Goal: Complete application form: Complete application form

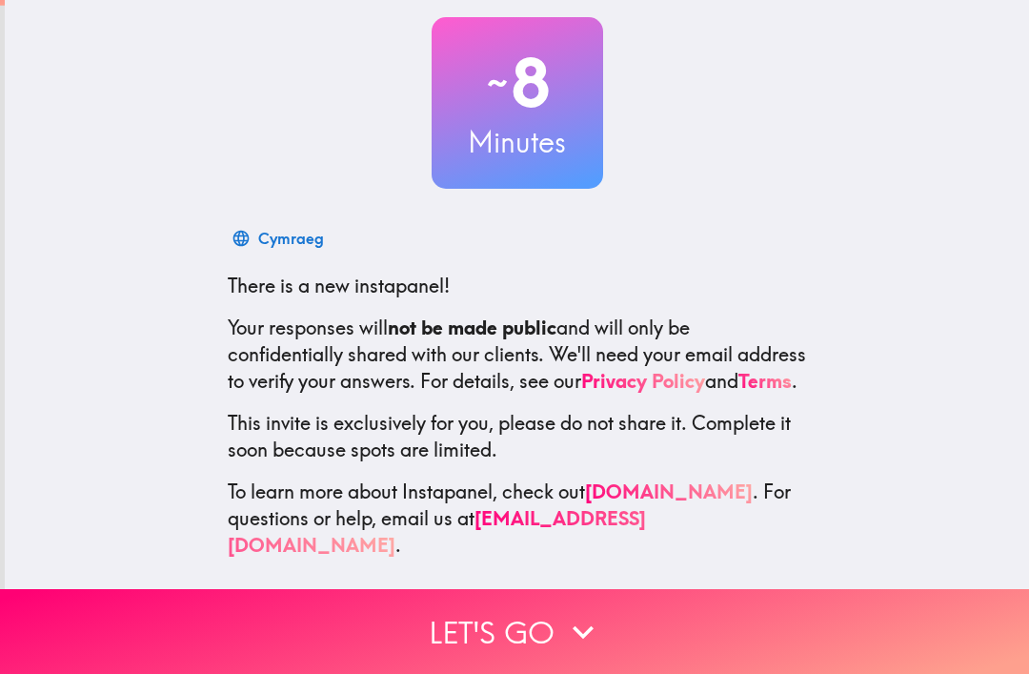
scroll to position [105, 0]
click at [583, 638] on icon "button" at bounding box center [583, 631] width 21 height 13
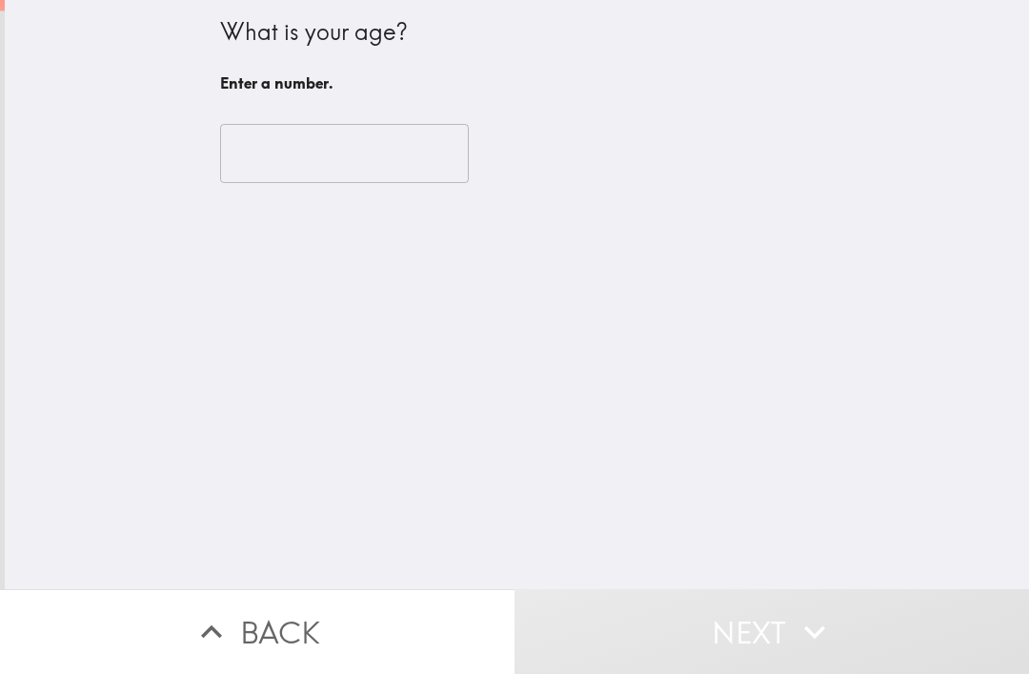
click at [376, 154] on input "number" at bounding box center [344, 153] width 249 height 59
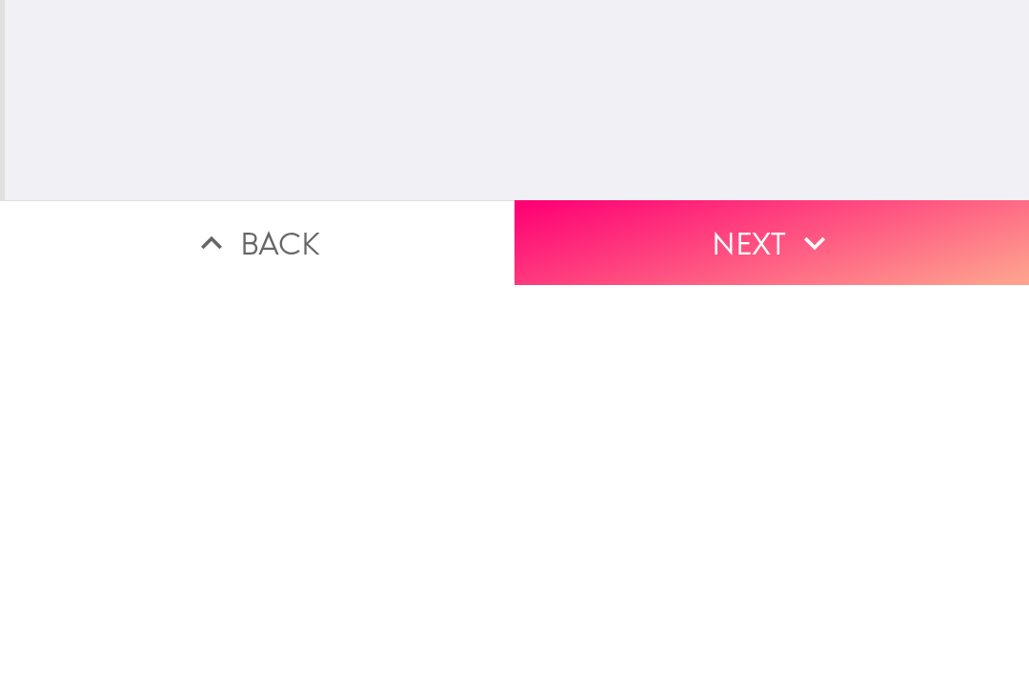
type input "40"
click at [749, 589] on button "Next" at bounding box center [772, 631] width 515 height 85
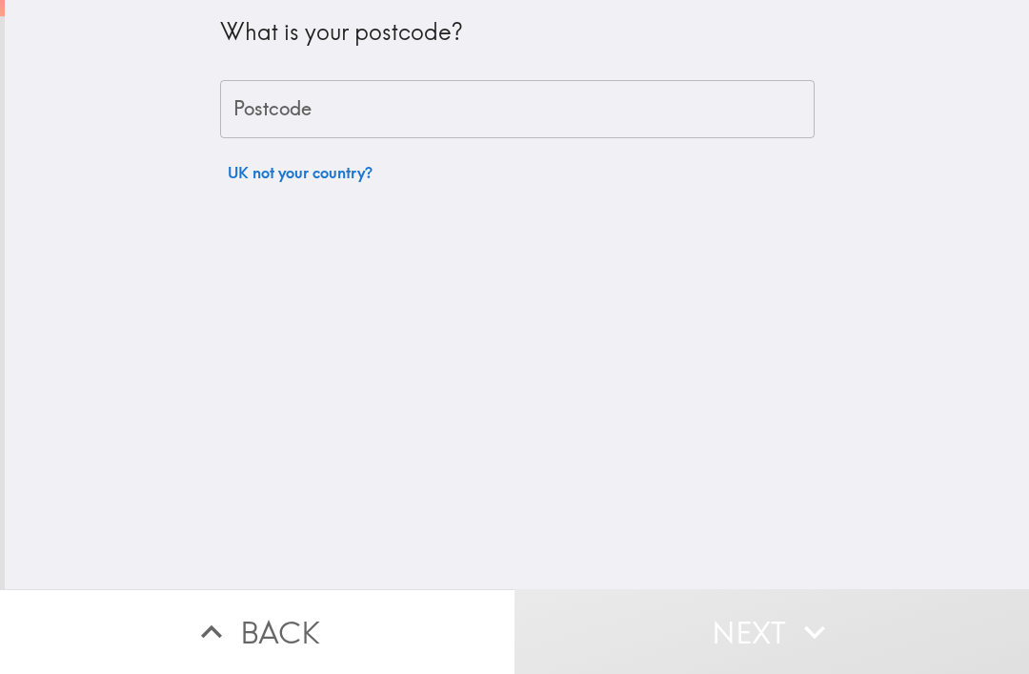
click at [461, 112] on input "Postcode" at bounding box center [517, 109] width 595 height 59
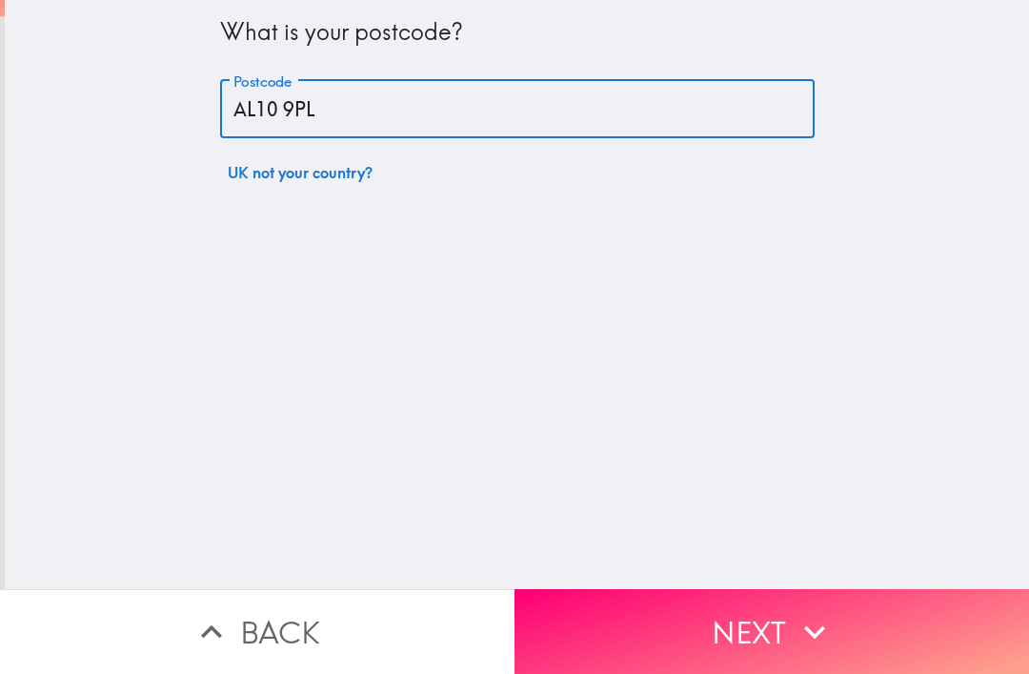
type input "AL10 9PL"
click at [758, 224] on div "What is your postcode? Postcode AL10 9PL Postcode UK not your country?" at bounding box center [517, 294] width 1024 height 589
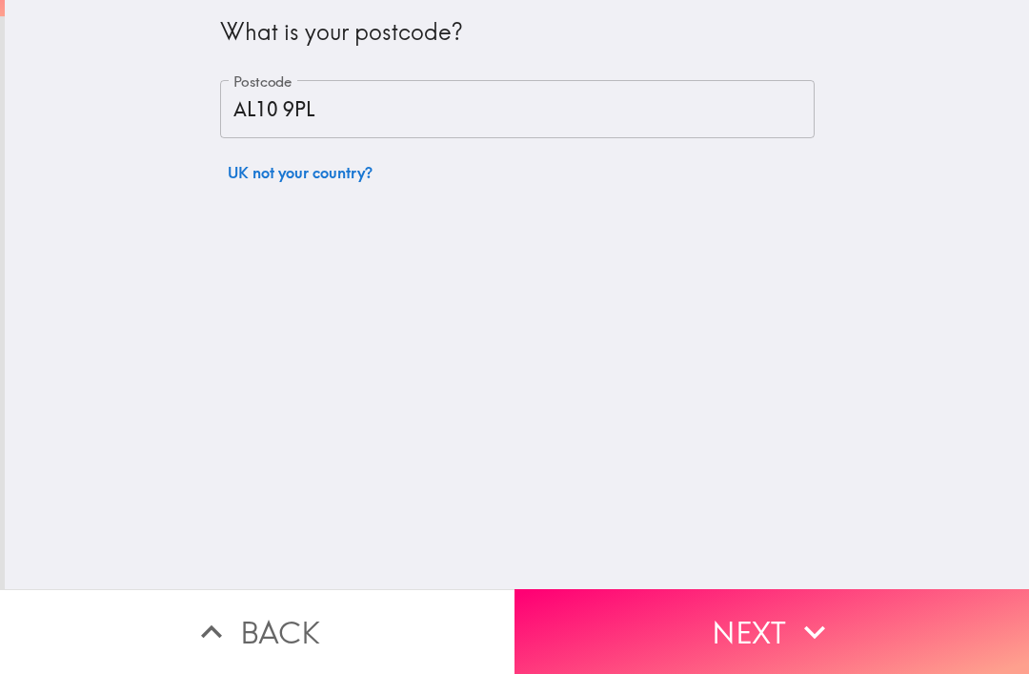
click at [679, 629] on button "Next" at bounding box center [772, 631] width 515 height 85
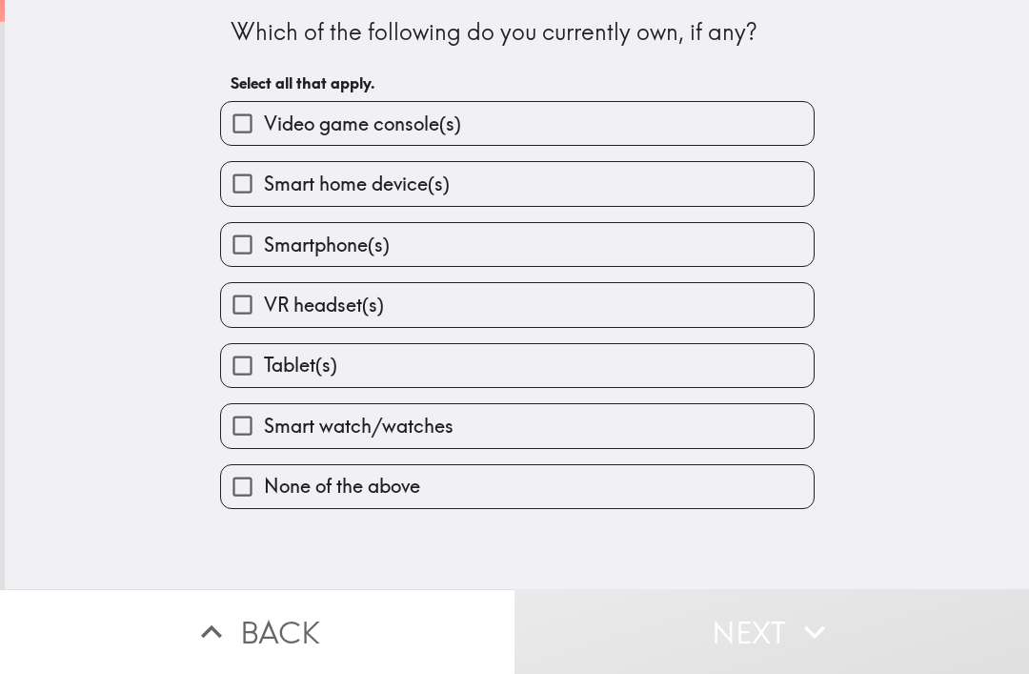
click at [578, 262] on label "Smartphone(s)" at bounding box center [517, 244] width 593 height 43
click at [264, 262] on input "Smartphone(s)" at bounding box center [242, 244] width 43 height 43
checkbox input "true"
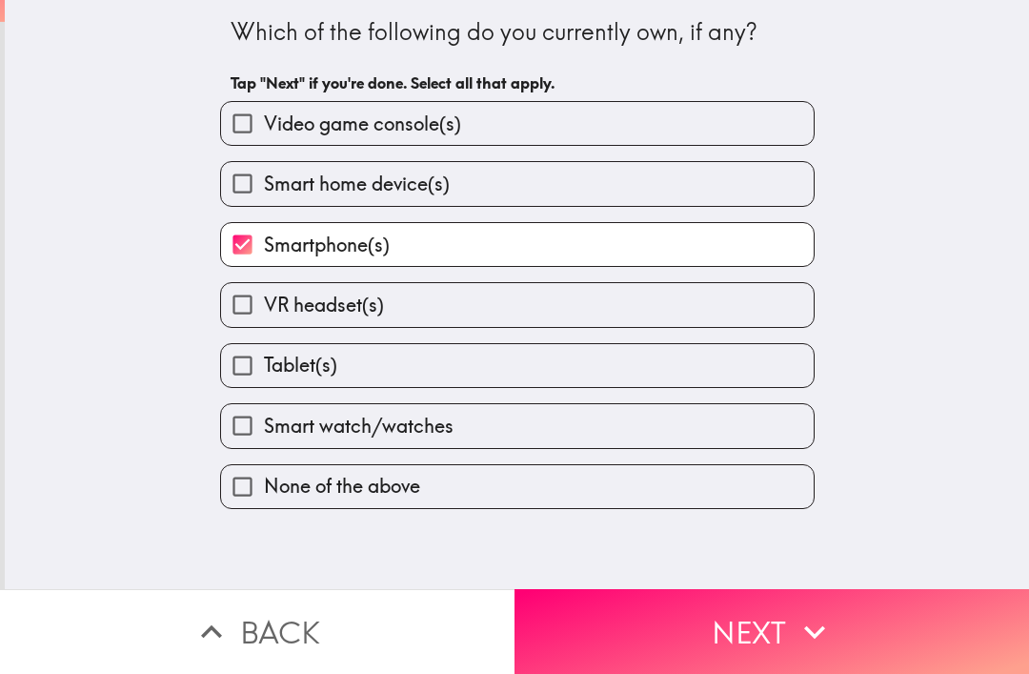
click at [677, 137] on label "Video game console(s)" at bounding box center [517, 123] width 593 height 43
click at [264, 137] on input "Video game console(s)" at bounding box center [242, 123] width 43 height 43
checkbox input "true"
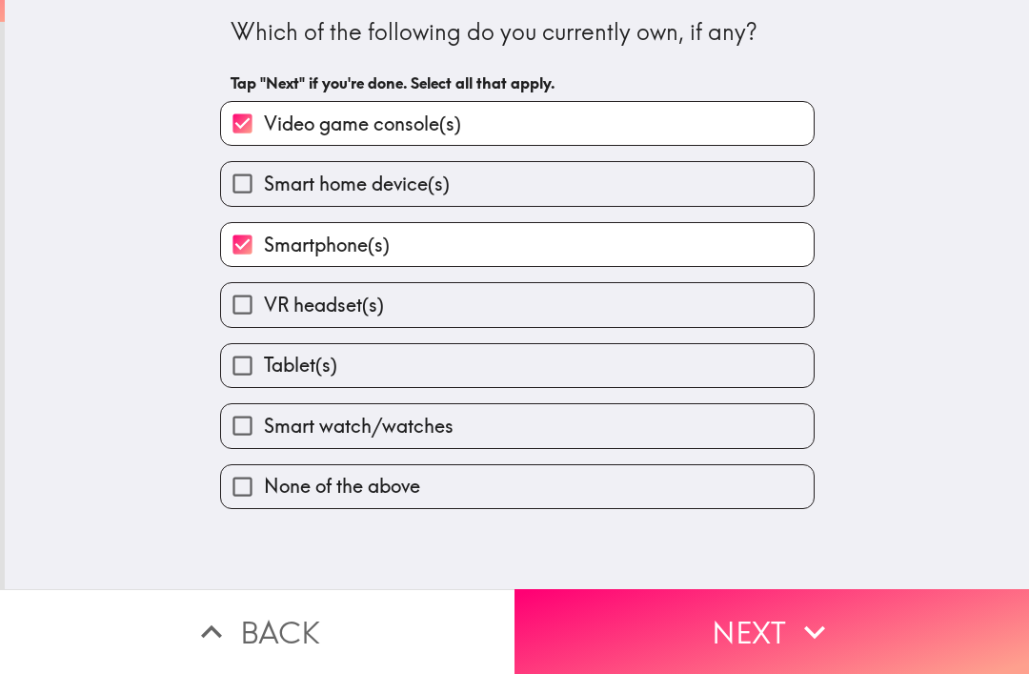
click at [544, 362] on label "Tablet(s)" at bounding box center [517, 365] width 593 height 43
click at [264, 362] on input "Tablet(s)" at bounding box center [242, 365] width 43 height 43
checkbox input "true"
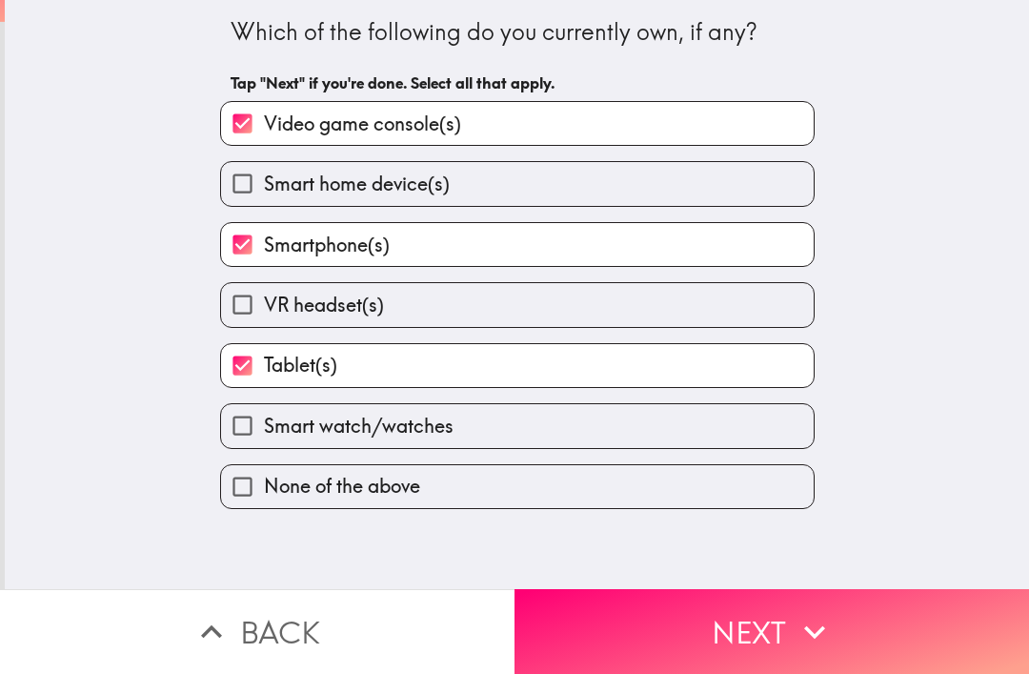
click at [656, 639] on button "Next" at bounding box center [772, 631] width 515 height 85
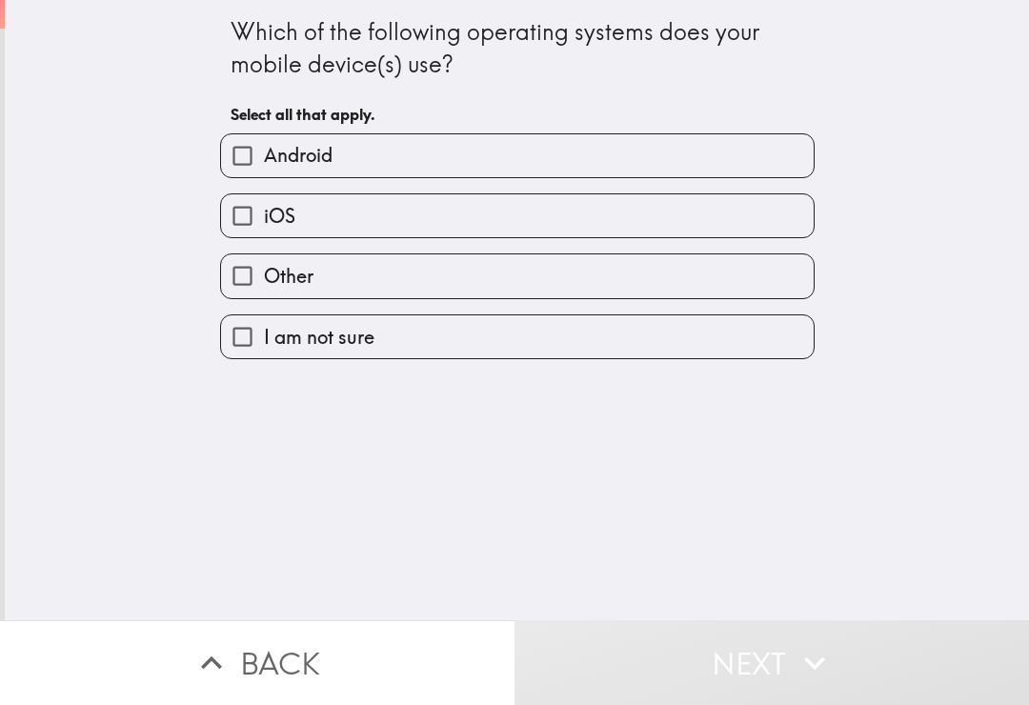
click at [553, 234] on label "iOS" at bounding box center [517, 215] width 593 height 43
click at [264, 234] on input "iOS" at bounding box center [242, 215] width 43 height 43
checkbox input "true"
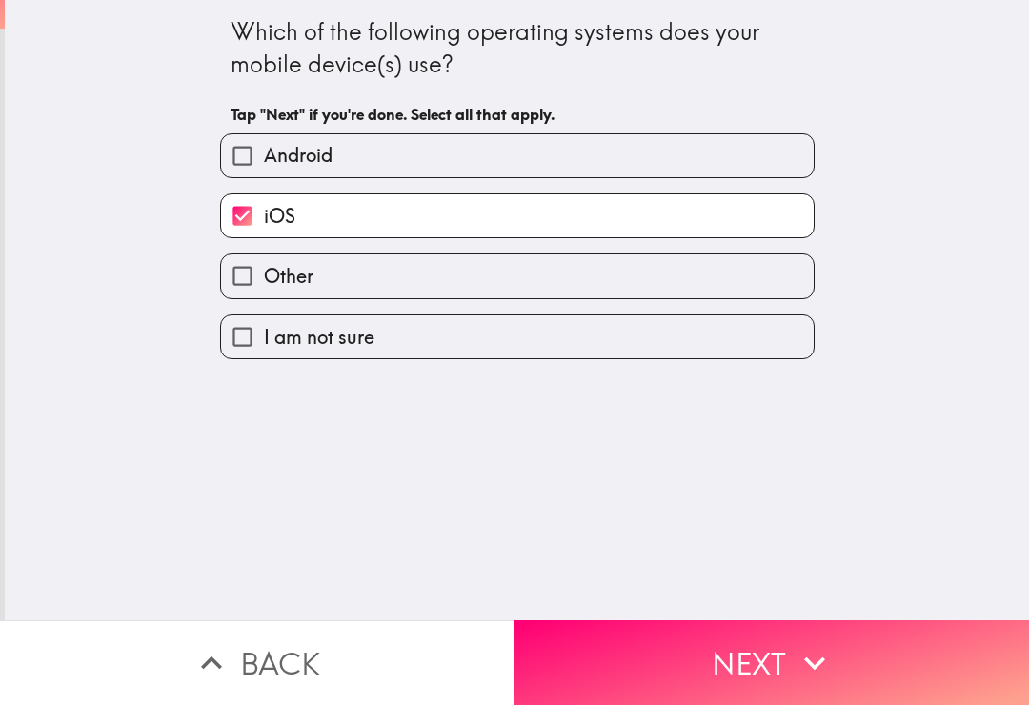
click at [691, 673] on button "Next" at bounding box center [772, 662] width 515 height 85
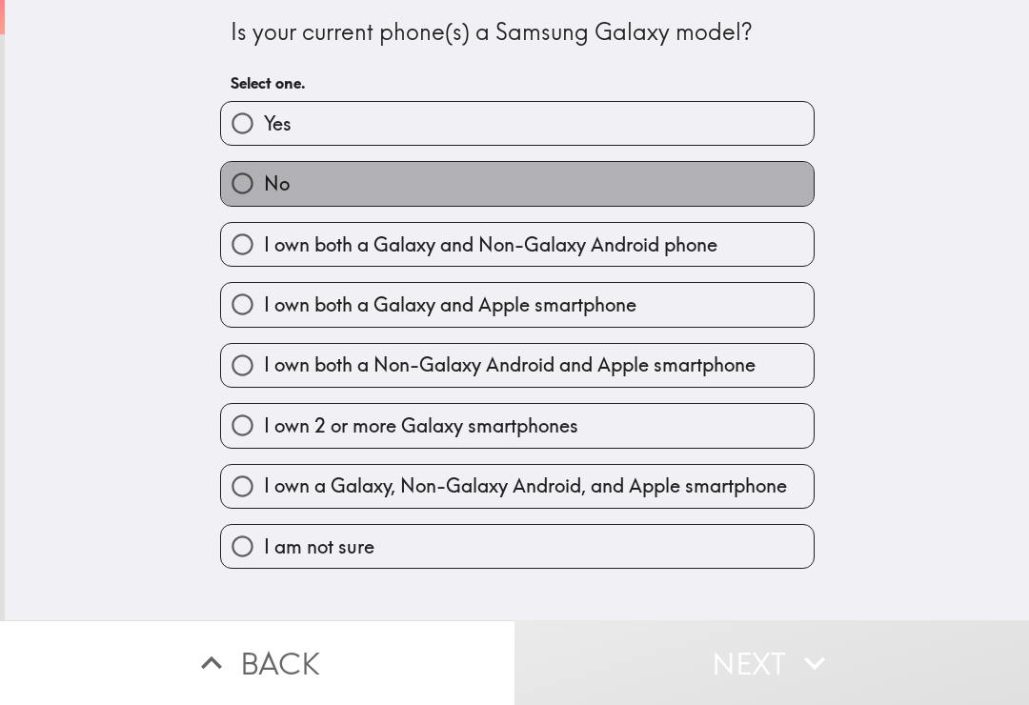
click at [630, 186] on label "No" at bounding box center [517, 183] width 593 height 43
click at [264, 186] on input "No" at bounding box center [242, 183] width 43 height 43
radio input "true"
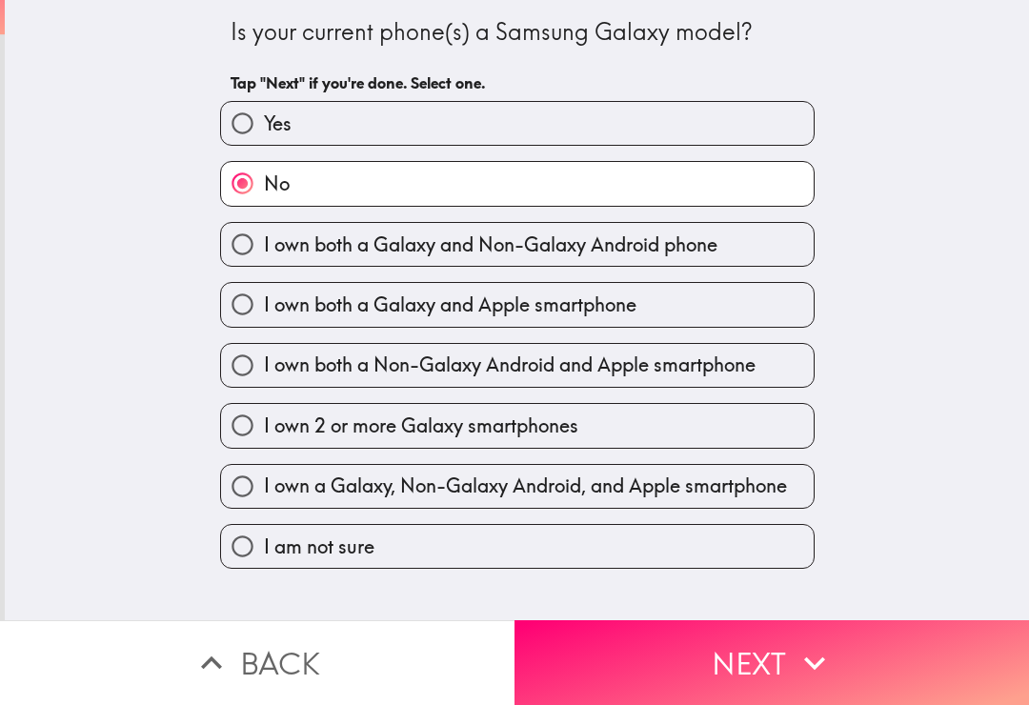
click at [743, 673] on button "Next" at bounding box center [772, 662] width 515 height 85
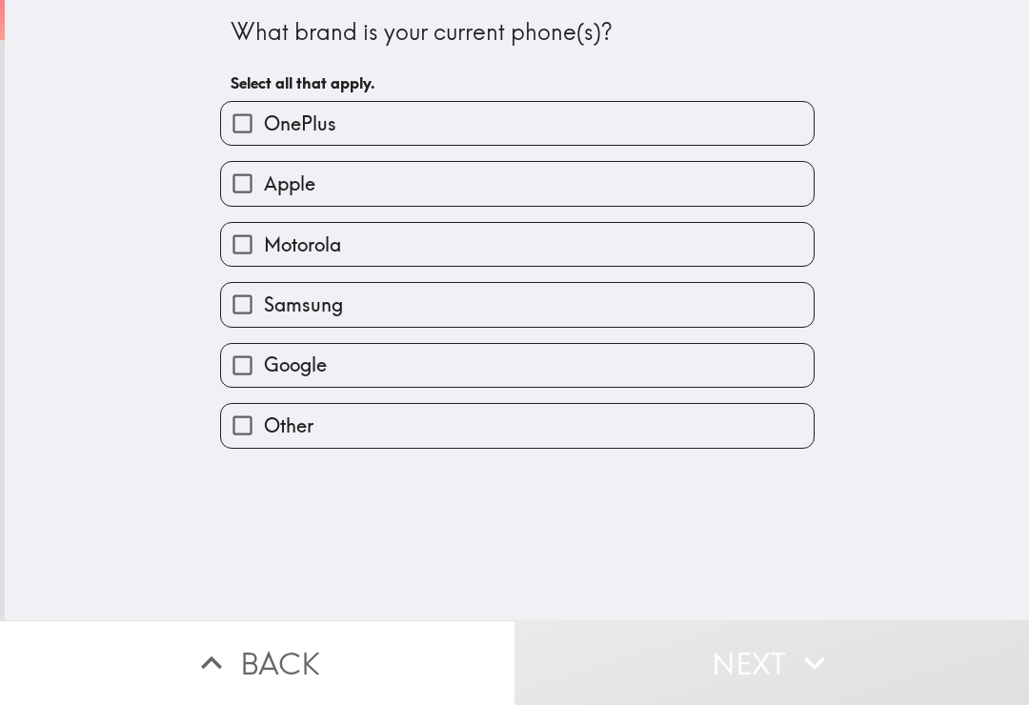
click at [598, 190] on label "Apple" at bounding box center [517, 183] width 593 height 43
click at [264, 190] on input "Apple" at bounding box center [242, 183] width 43 height 43
checkbox input "true"
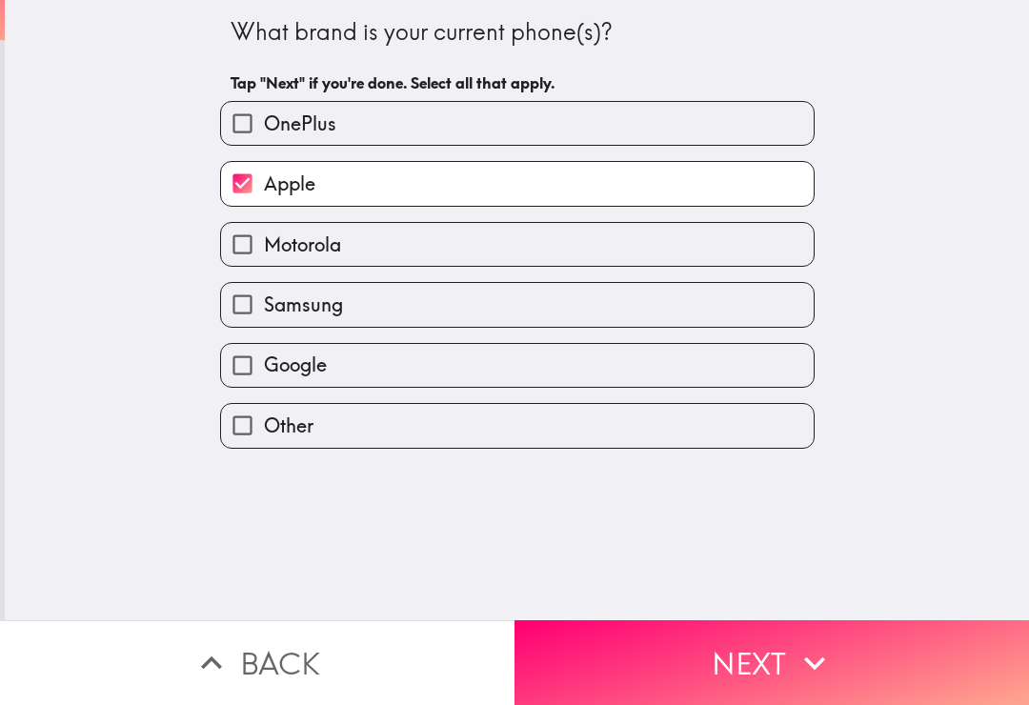
click at [724, 659] on button "Next" at bounding box center [772, 662] width 515 height 85
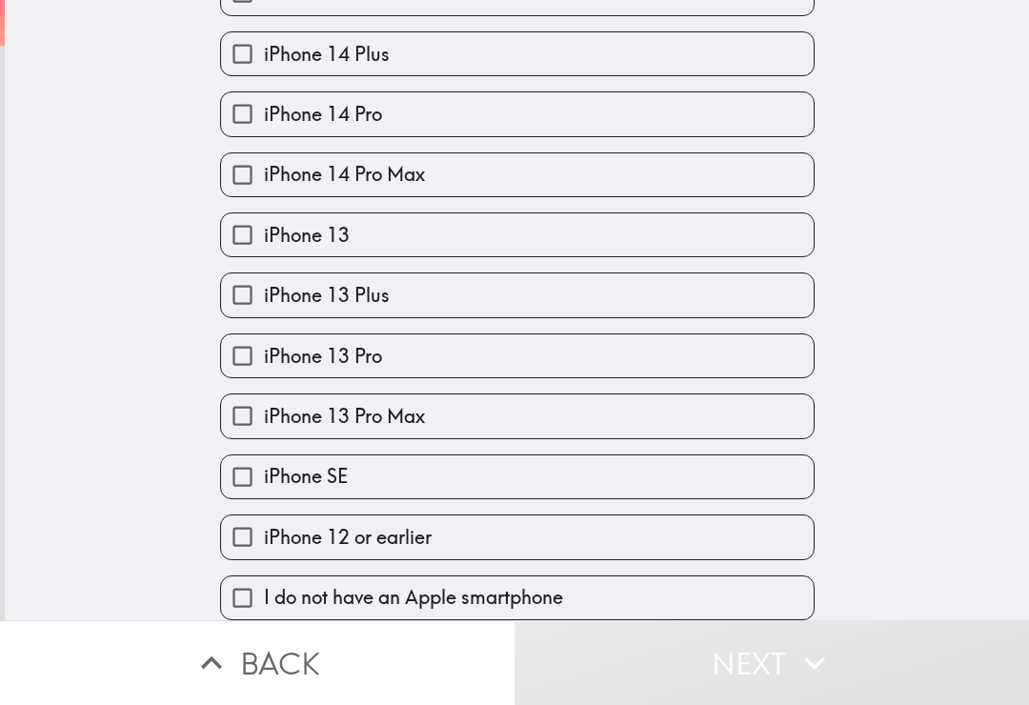
scroll to position [723, 0]
click at [618, 479] on label "iPhone SE" at bounding box center [517, 477] width 593 height 43
click at [264, 479] on input "iPhone SE" at bounding box center [242, 477] width 43 height 43
checkbox input "true"
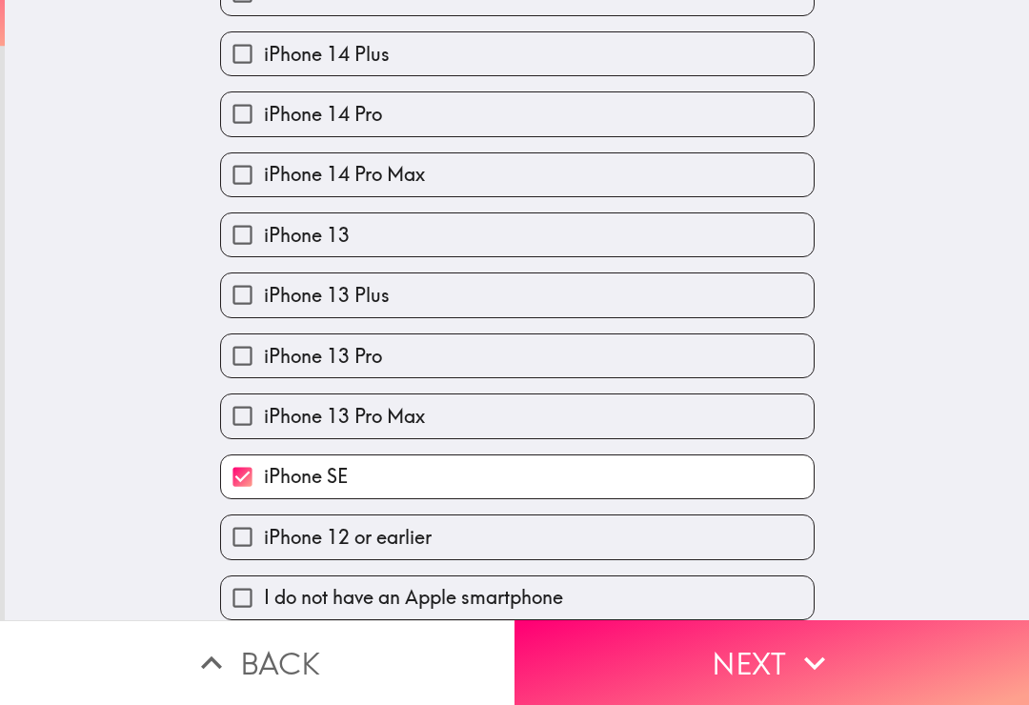
click at [787, 663] on button "Next" at bounding box center [772, 662] width 515 height 85
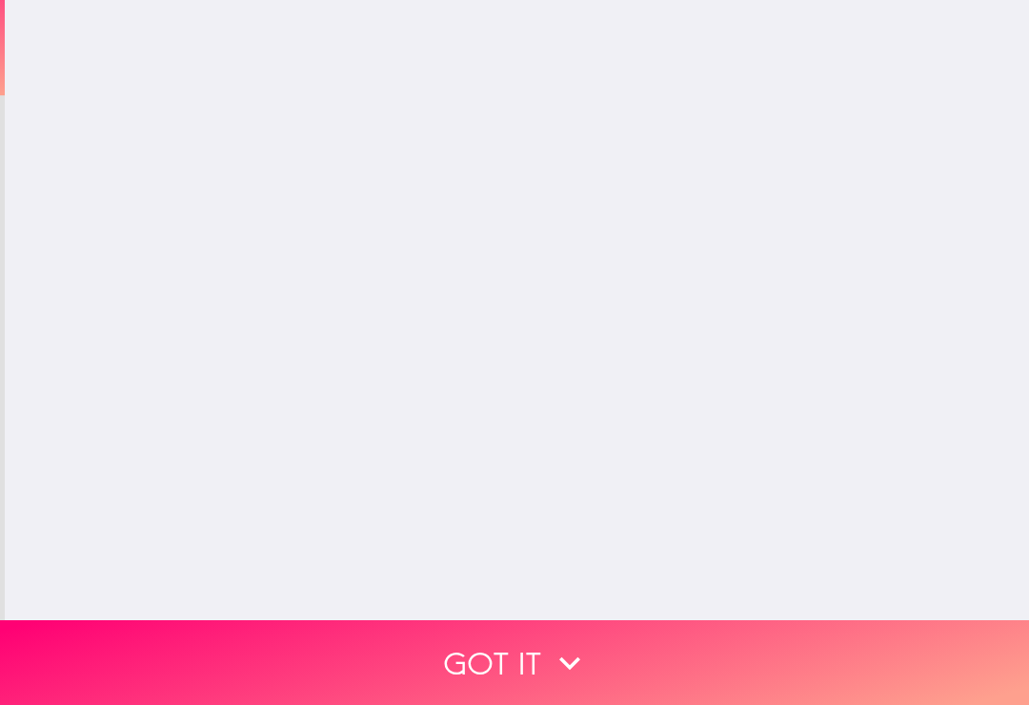
scroll to position [0, 0]
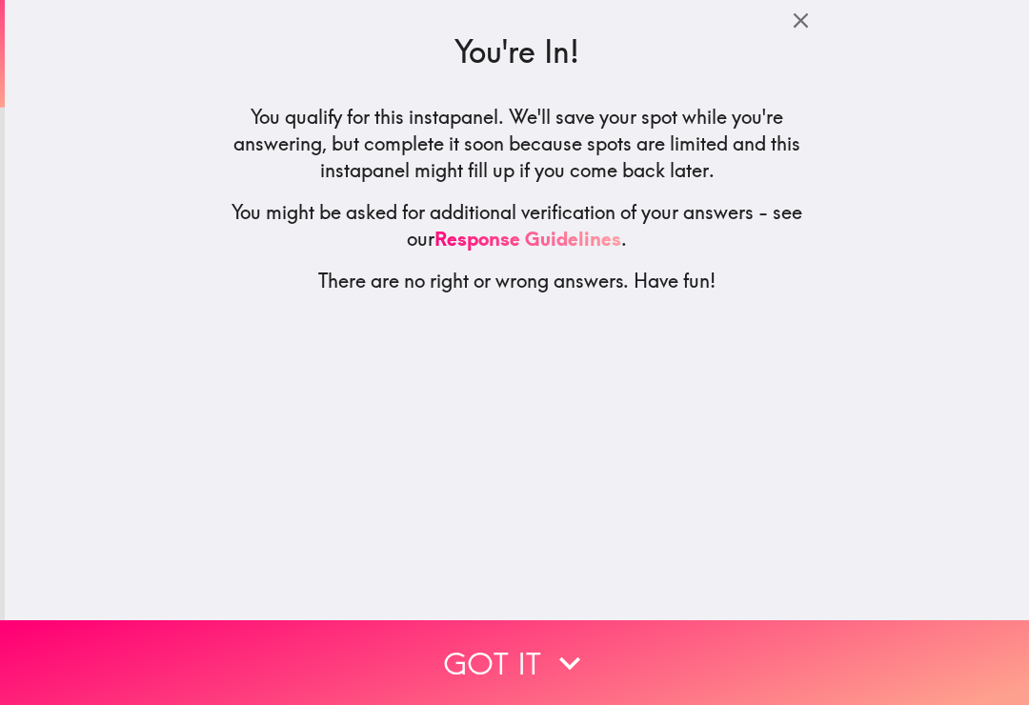
click at [621, 670] on button "Got it" at bounding box center [514, 662] width 1029 height 85
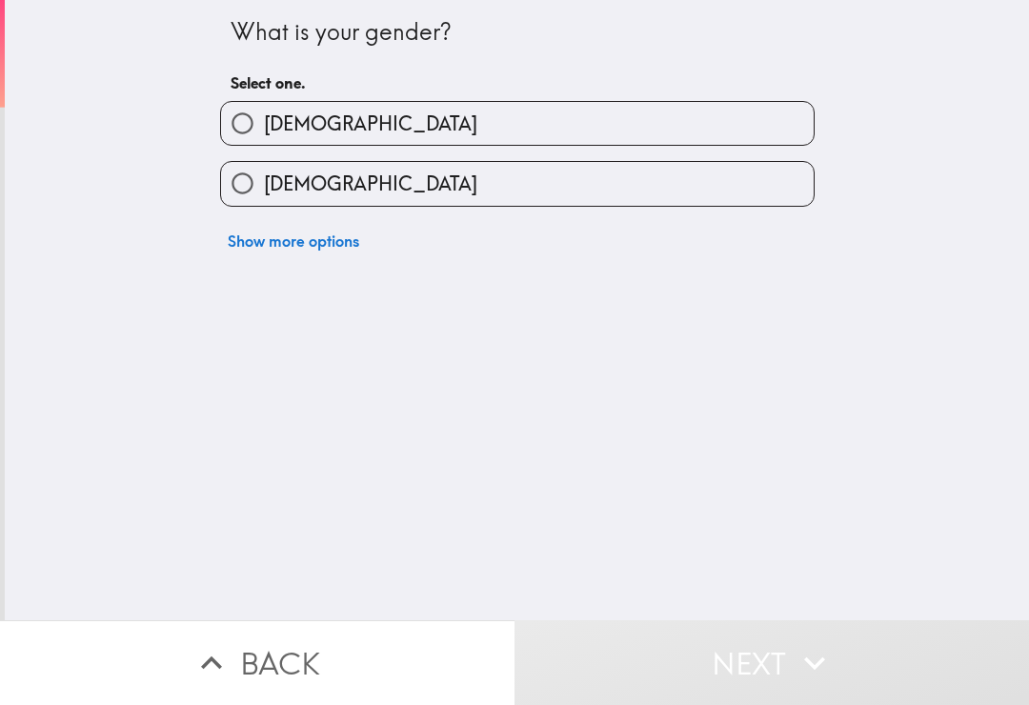
click at [549, 189] on label "[DEMOGRAPHIC_DATA]" at bounding box center [517, 183] width 593 height 43
click at [264, 189] on input "[DEMOGRAPHIC_DATA]" at bounding box center [242, 183] width 43 height 43
radio input "true"
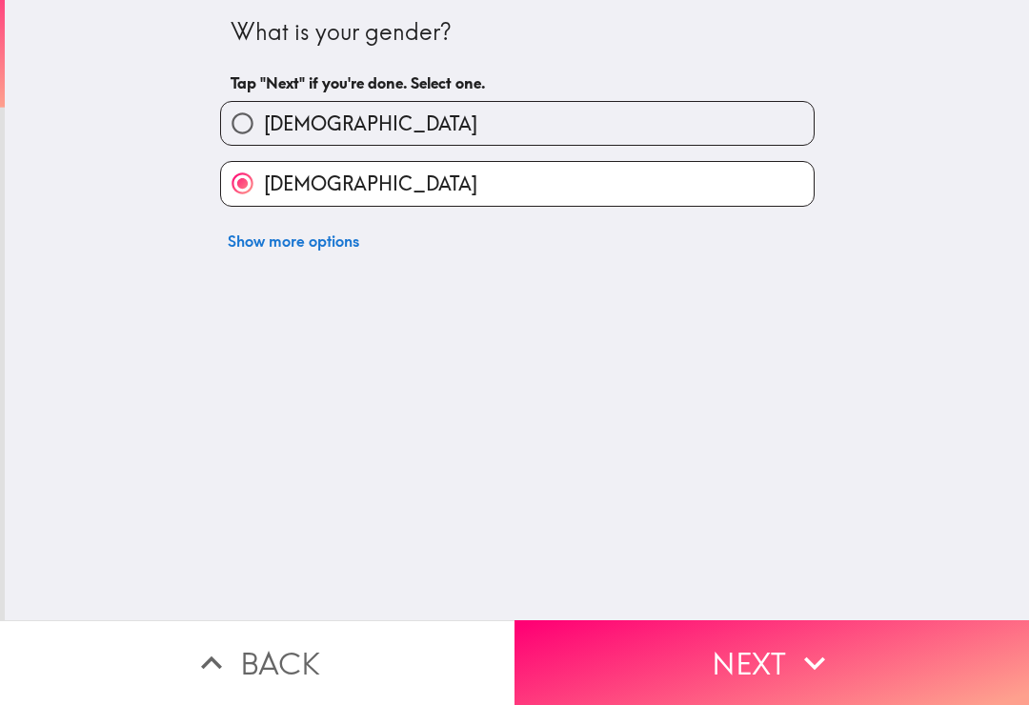
click at [650, 663] on button "Next" at bounding box center [772, 662] width 515 height 85
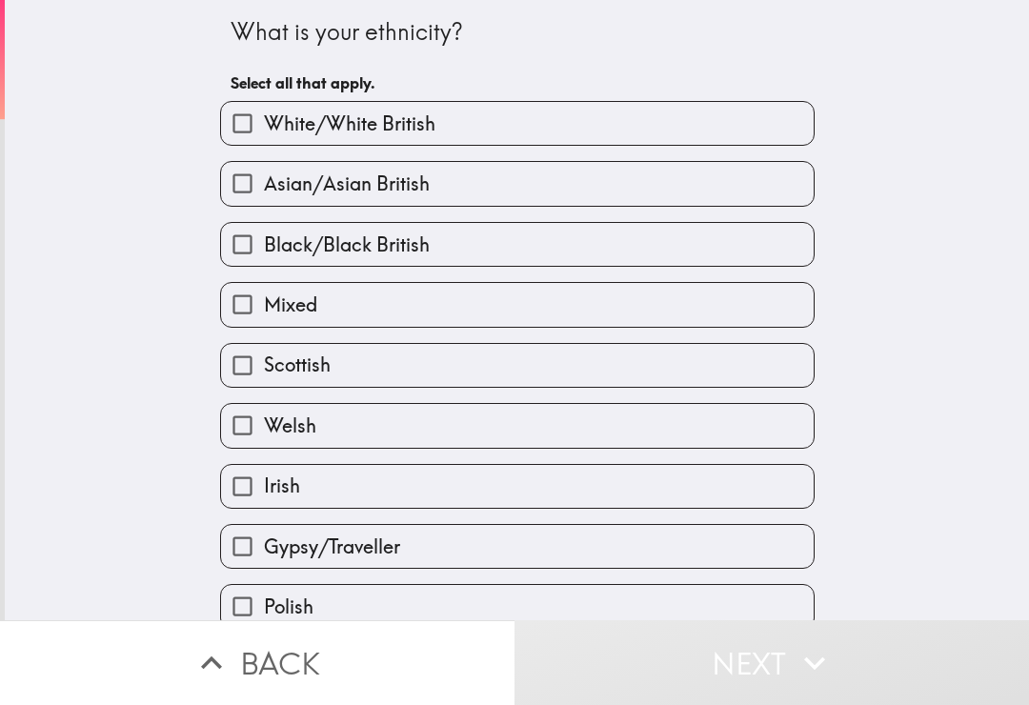
click at [578, 118] on label "White/White British" at bounding box center [517, 123] width 593 height 43
click at [264, 118] on input "White/White British" at bounding box center [242, 123] width 43 height 43
checkbox input "true"
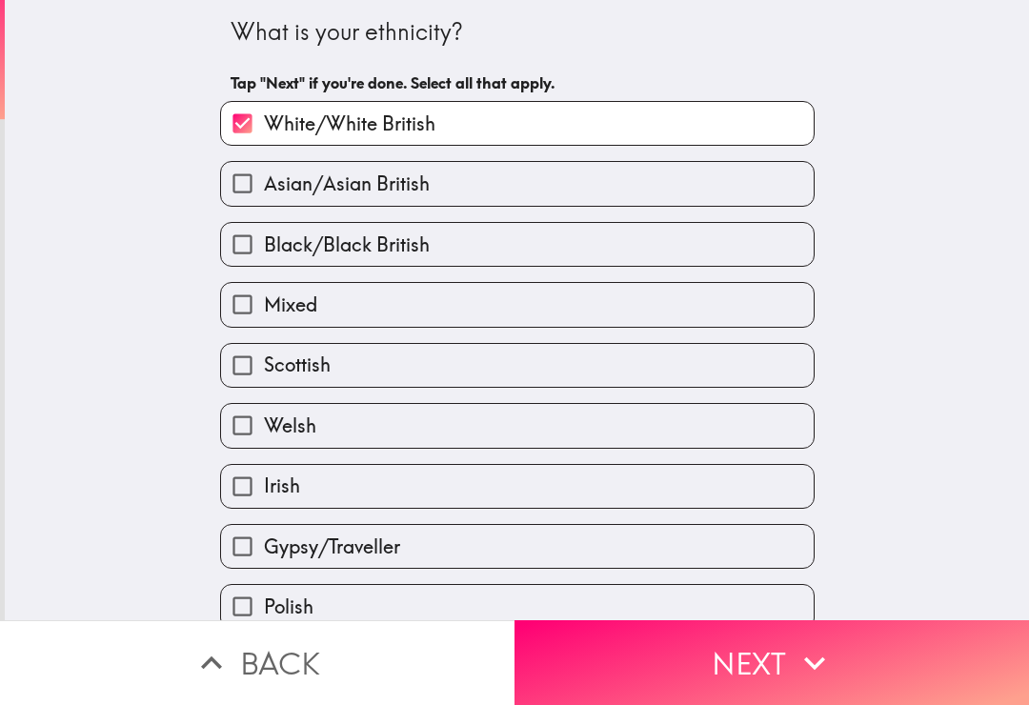
click at [775, 672] on button "Next" at bounding box center [772, 662] width 515 height 85
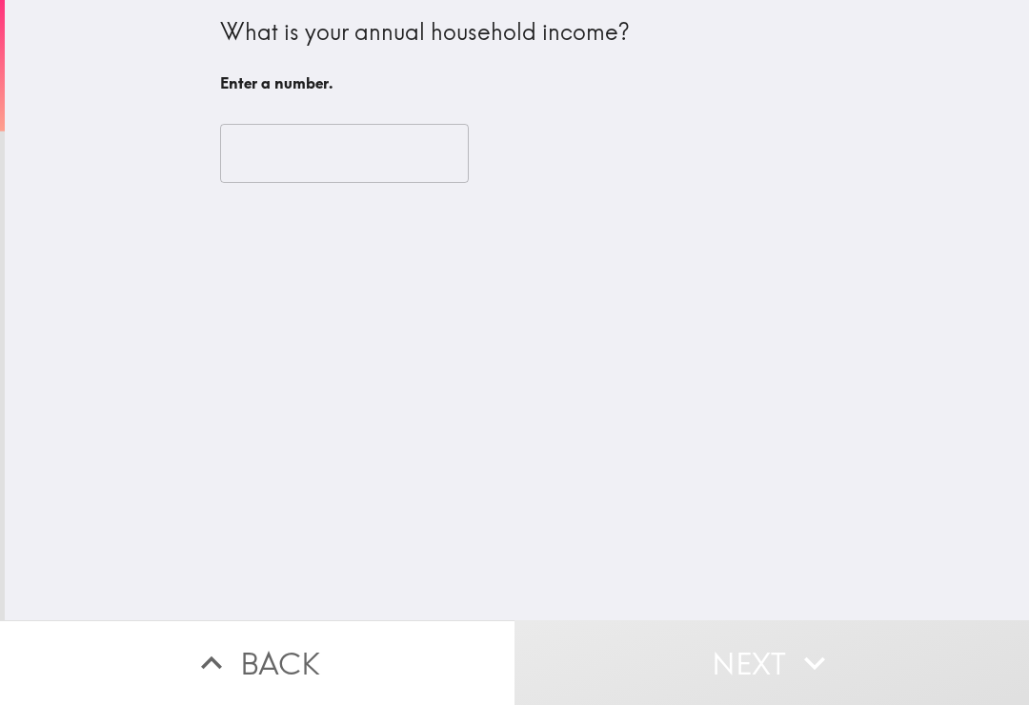
click at [387, 151] on input "number" at bounding box center [344, 153] width 249 height 59
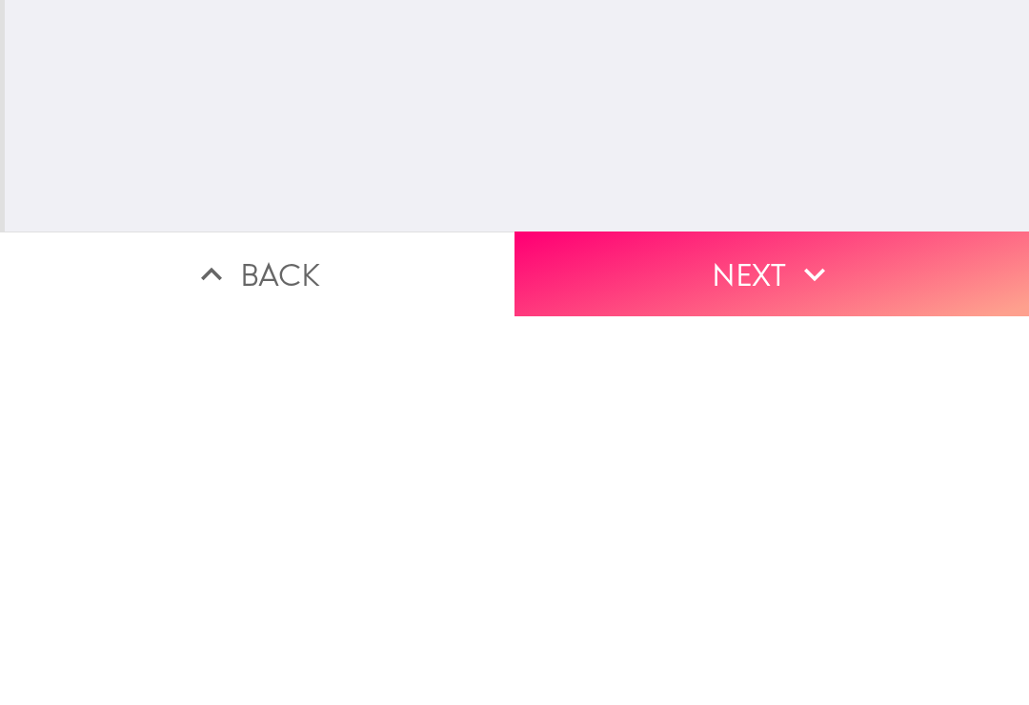
type input "150000"
click at [748, 620] on button "Next" at bounding box center [772, 662] width 515 height 85
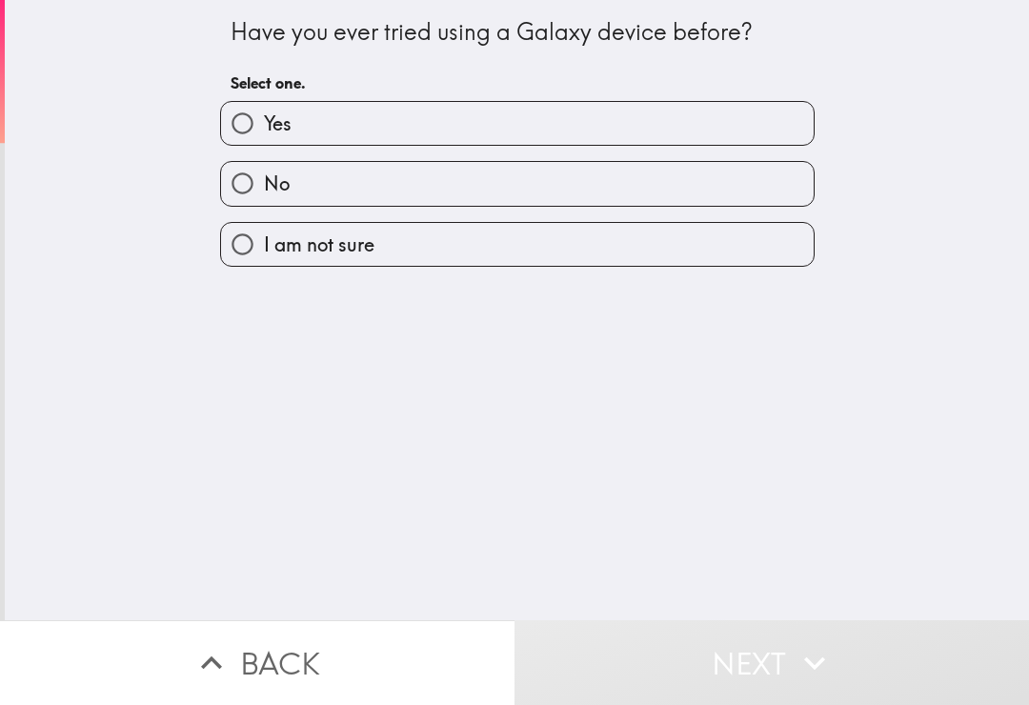
click at [434, 135] on label "Yes" at bounding box center [517, 123] width 593 height 43
click at [264, 135] on input "Yes" at bounding box center [242, 123] width 43 height 43
radio input "true"
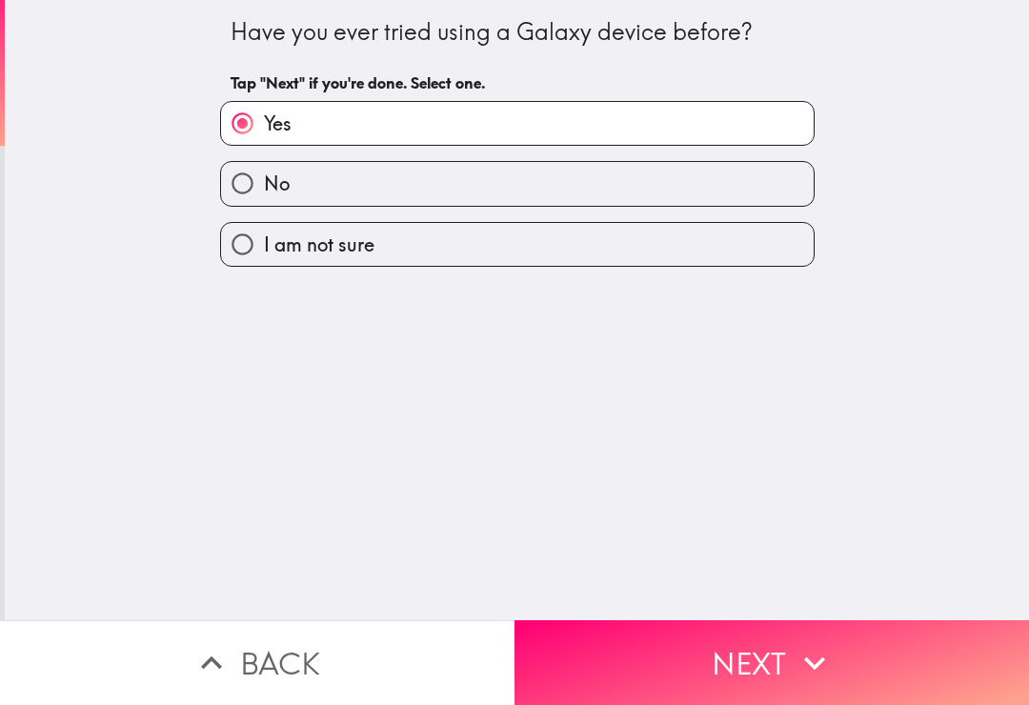
click at [431, 193] on label "No" at bounding box center [517, 183] width 593 height 43
click at [264, 193] on input "No" at bounding box center [242, 183] width 43 height 43
radio input "true"
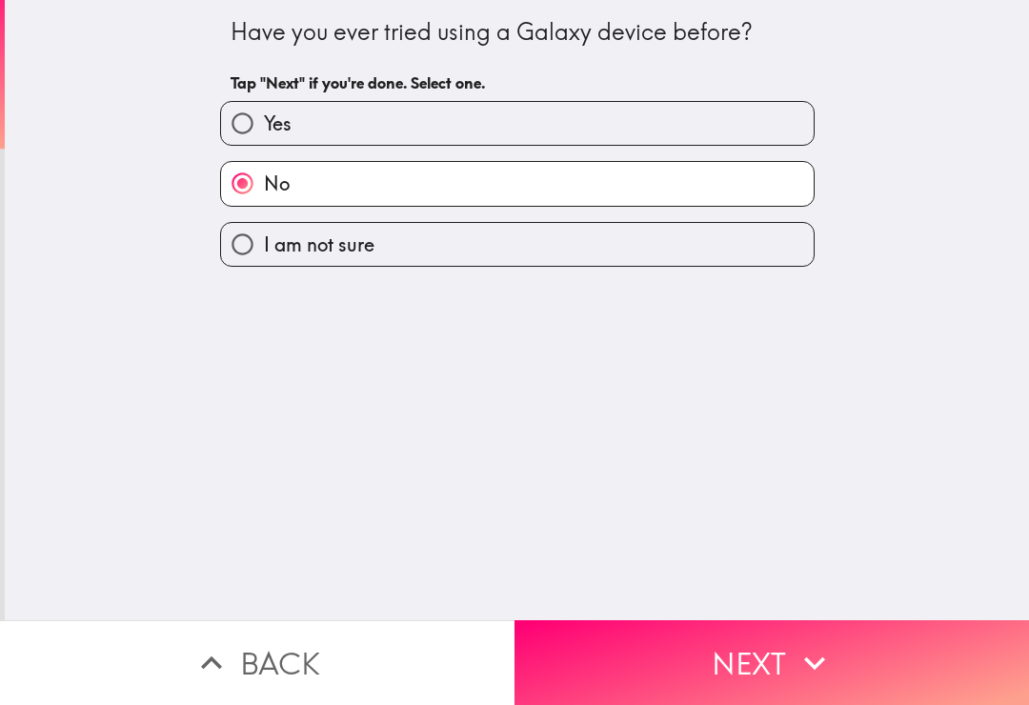
click at [699, 647] on button "Next" at bounding box center [772, 662] width 515 height 85
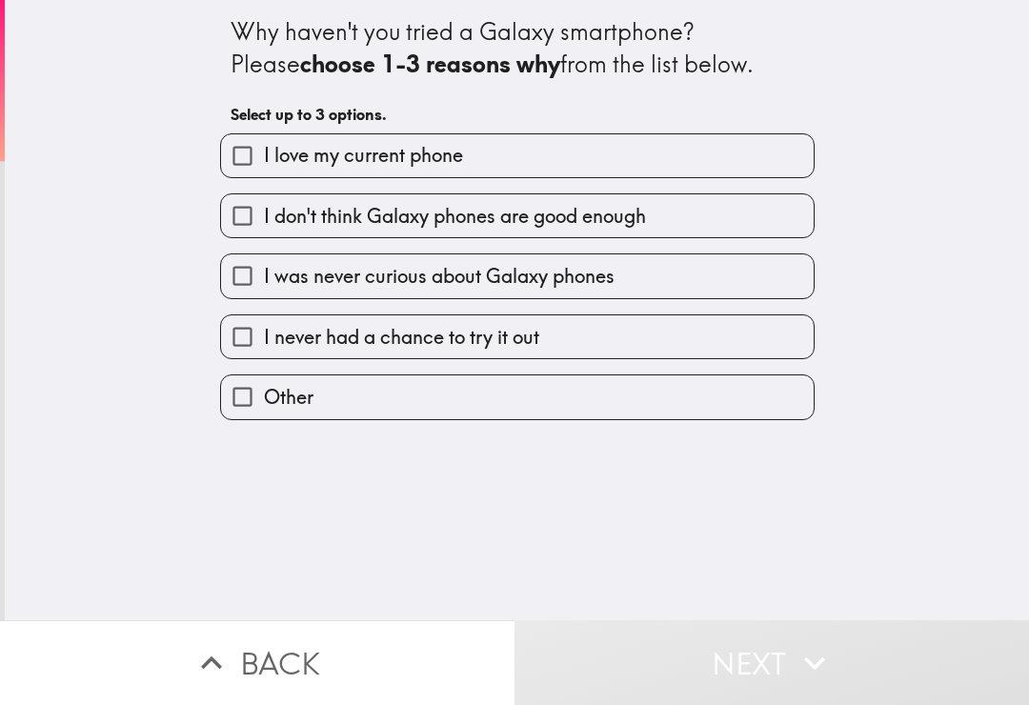
click at [502, 150] on label "I love my current phone" at bounding box center [517, 155] width 593 height 43
click at [264, 150] on input "I love my current phone" at bounding box center [242, 155] width 43 height 43
checkbox input "true"
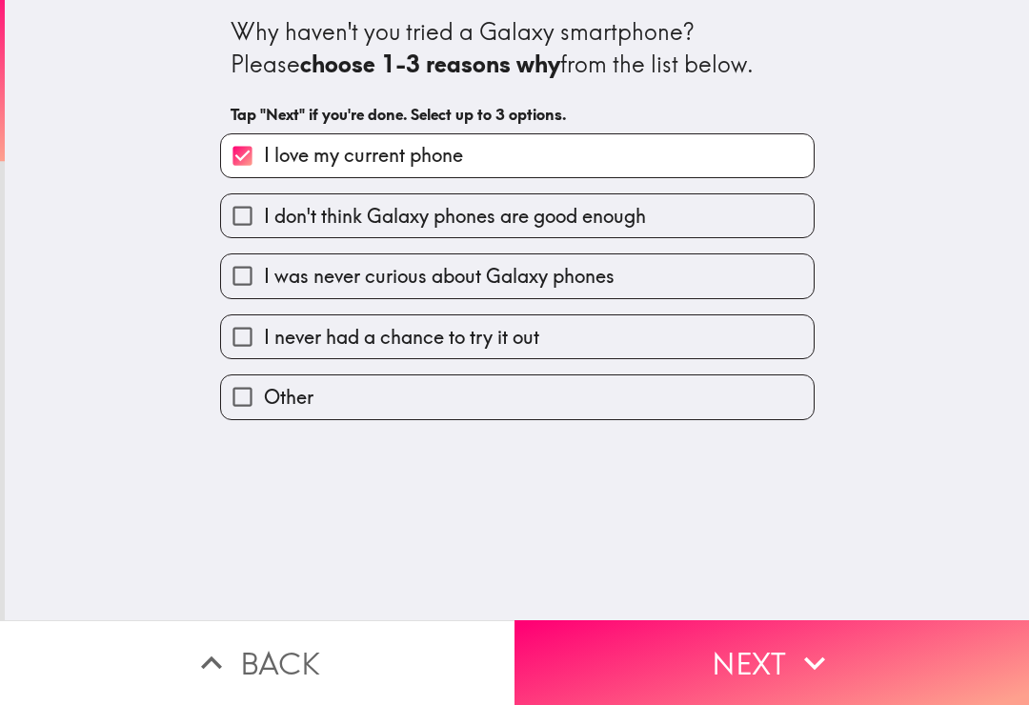
click at [720, 673] on button "Next" at bounding box center [772, 662] width 515 height 85
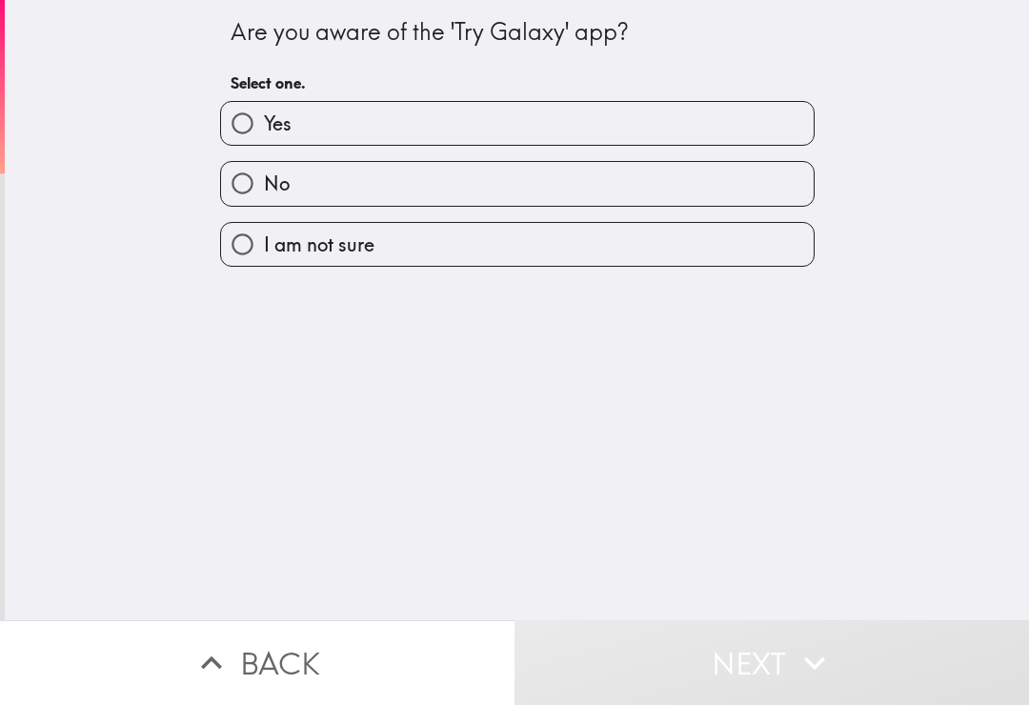
click at [436, 163] on label "No" at bounding box center [517, 183] width 593 height 43
click at [264, 163] on input "No" at bounding box center [242, 183] width 43 height 43
radio input "true"
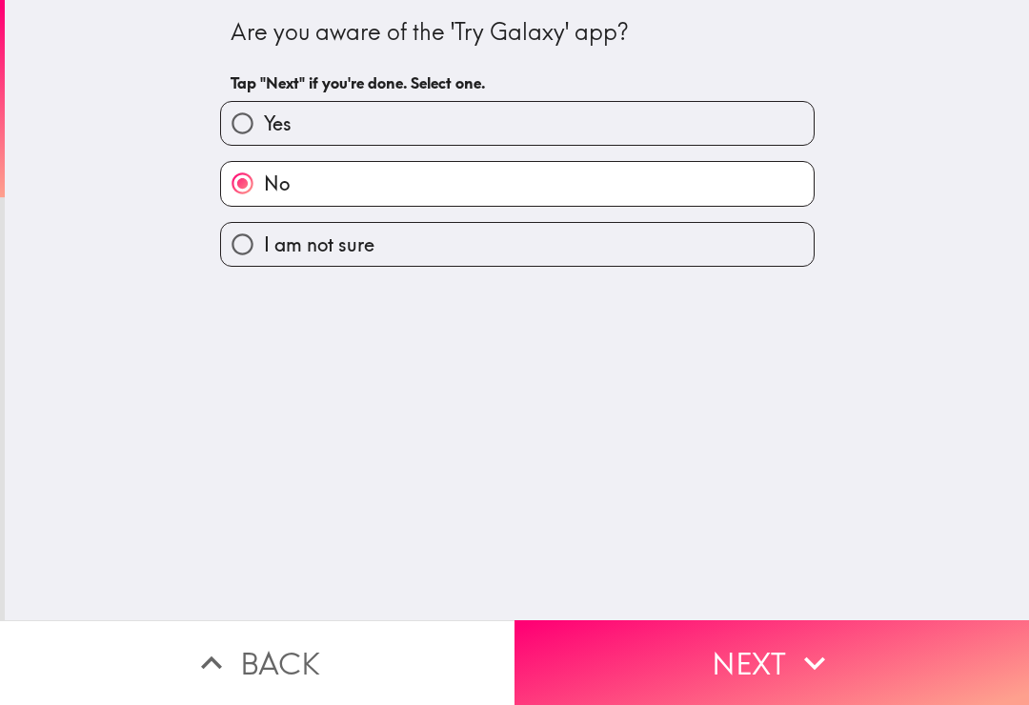
click at [715, 662] on button "Next" at bounding box center [772, 662] width 515 height 85
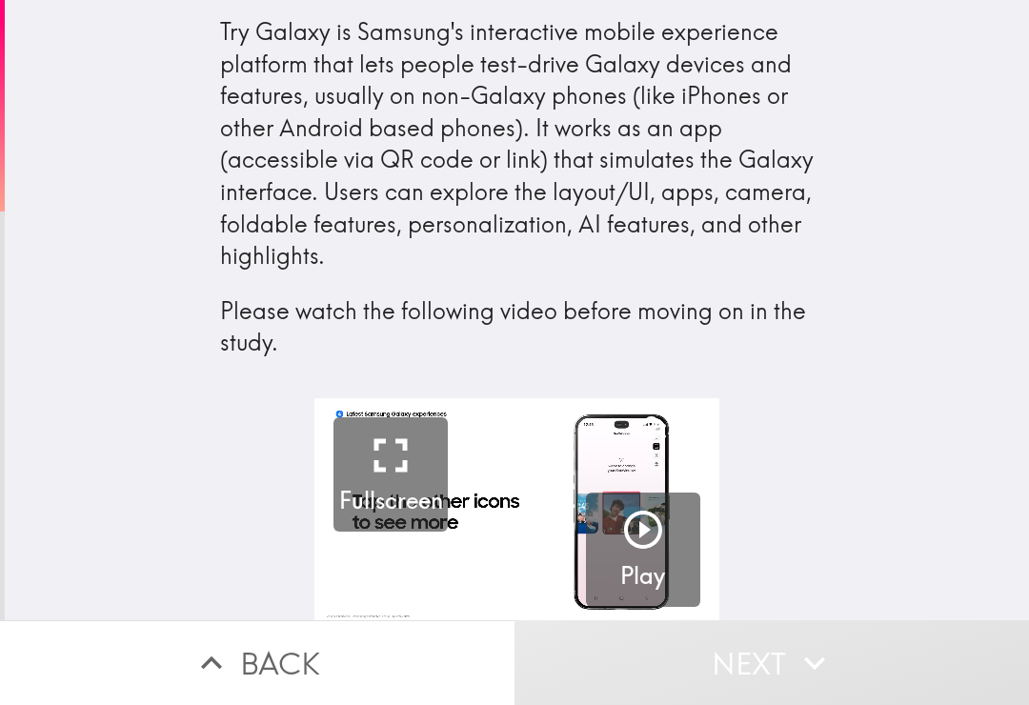
click at [651, 524] on icon "button" at bounding box center [643, 530] width 46 height 46
